Goal: Task Accomplishment & Management: Use online tool/utility

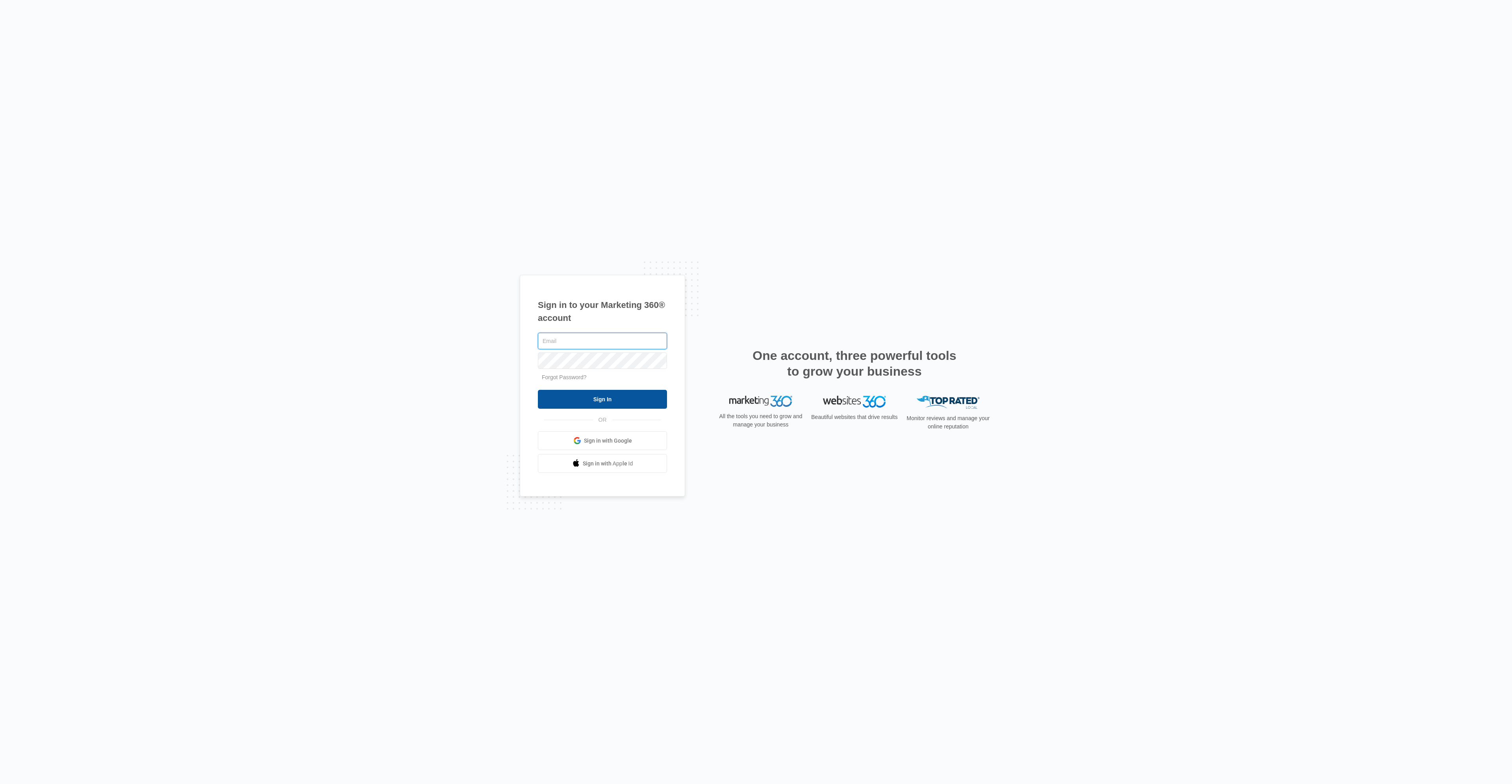
type input "[PERSON_NAME][EMAIL_ADDRESS][PERSON_NAME][DOMAIN_NAME]"
click at [619, 400] on input "Sign In" at bounding box center [602, 399] width 129 height 19
